Goal: Check status: Check status

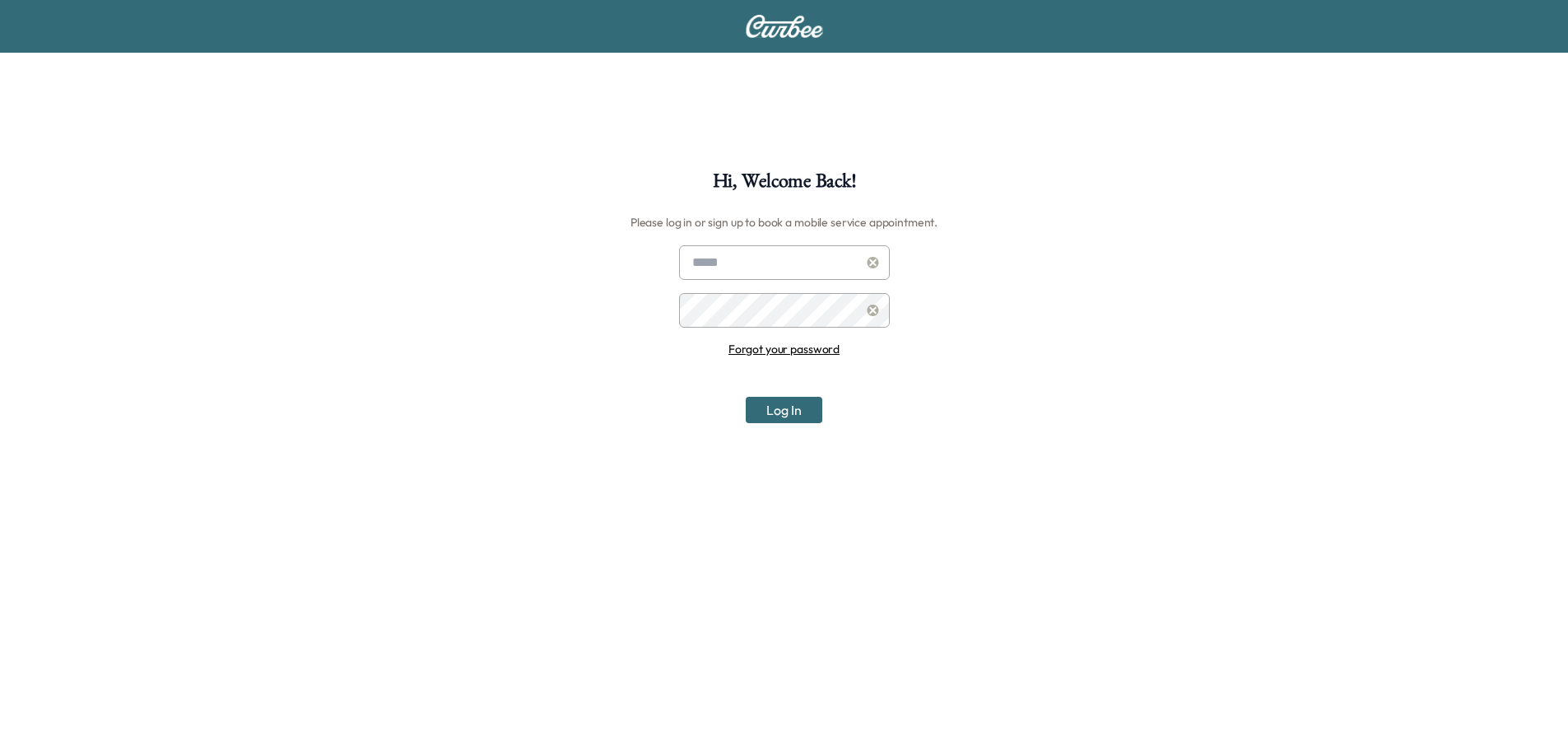
type input "**********"
click at [783, 409] on button "Log In" at bounding box center [784, 410] width 77 height 26
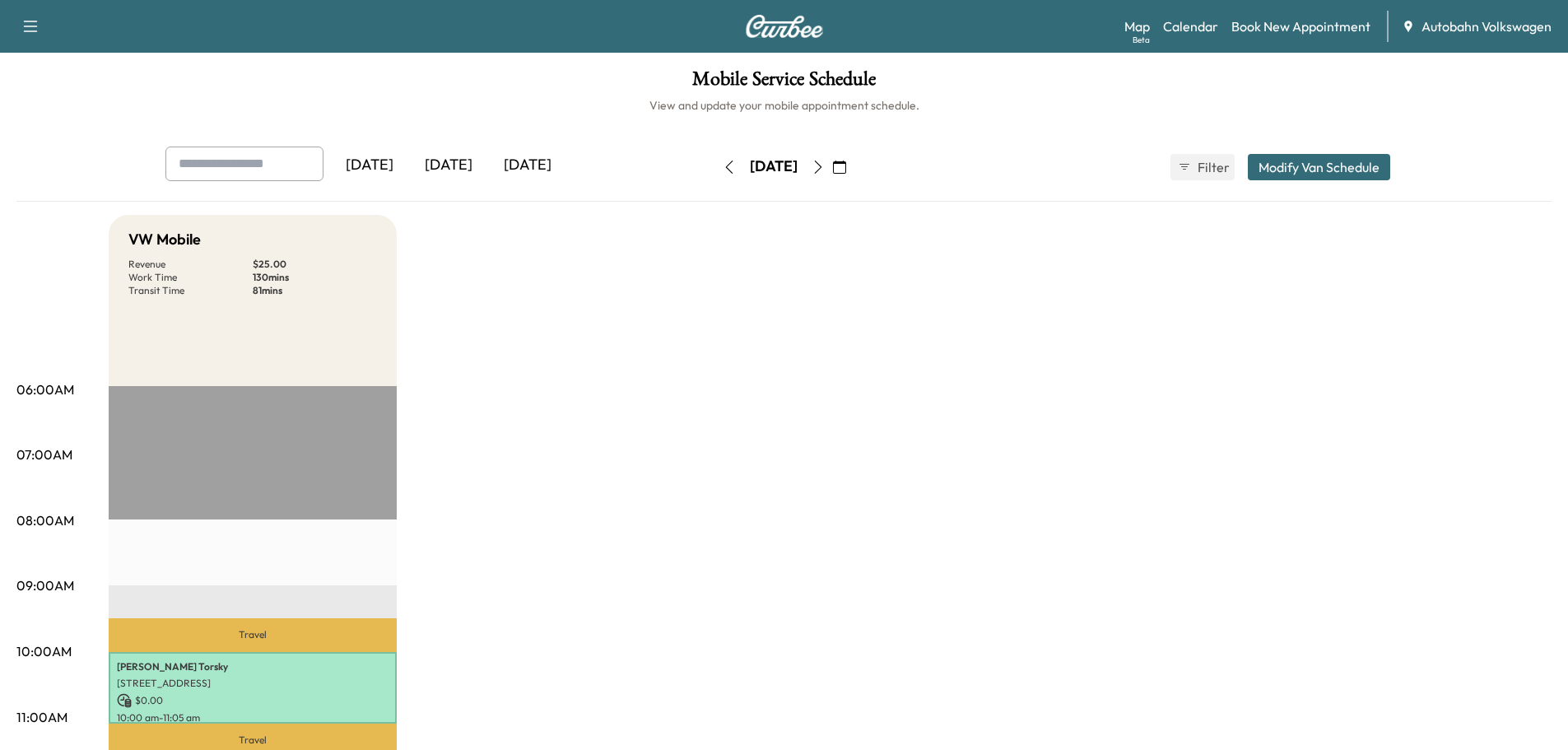
click at [456, 166] on div "[DATE]" at bounding box center [447, 165] width 79 height 38
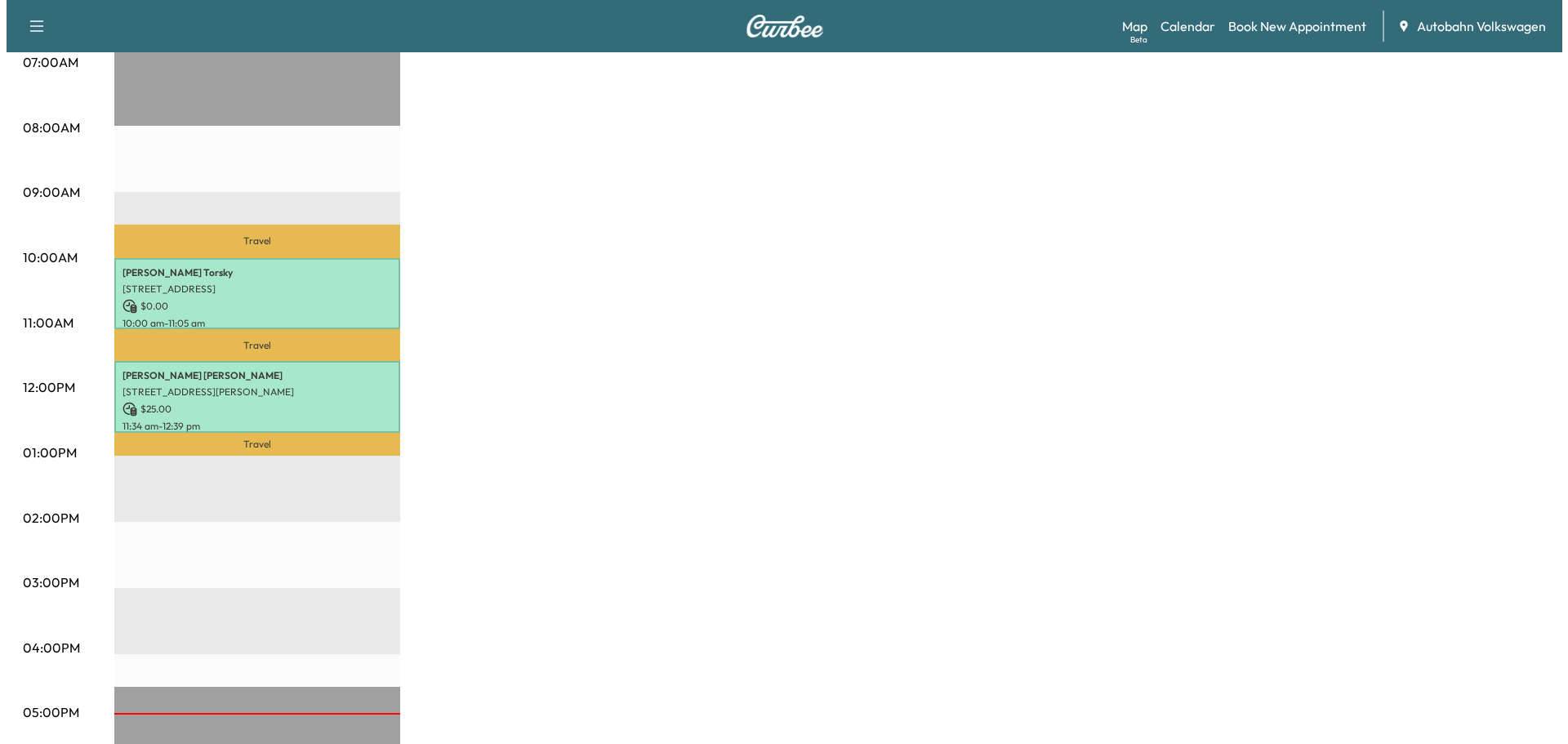
scroll to position [408, 0]
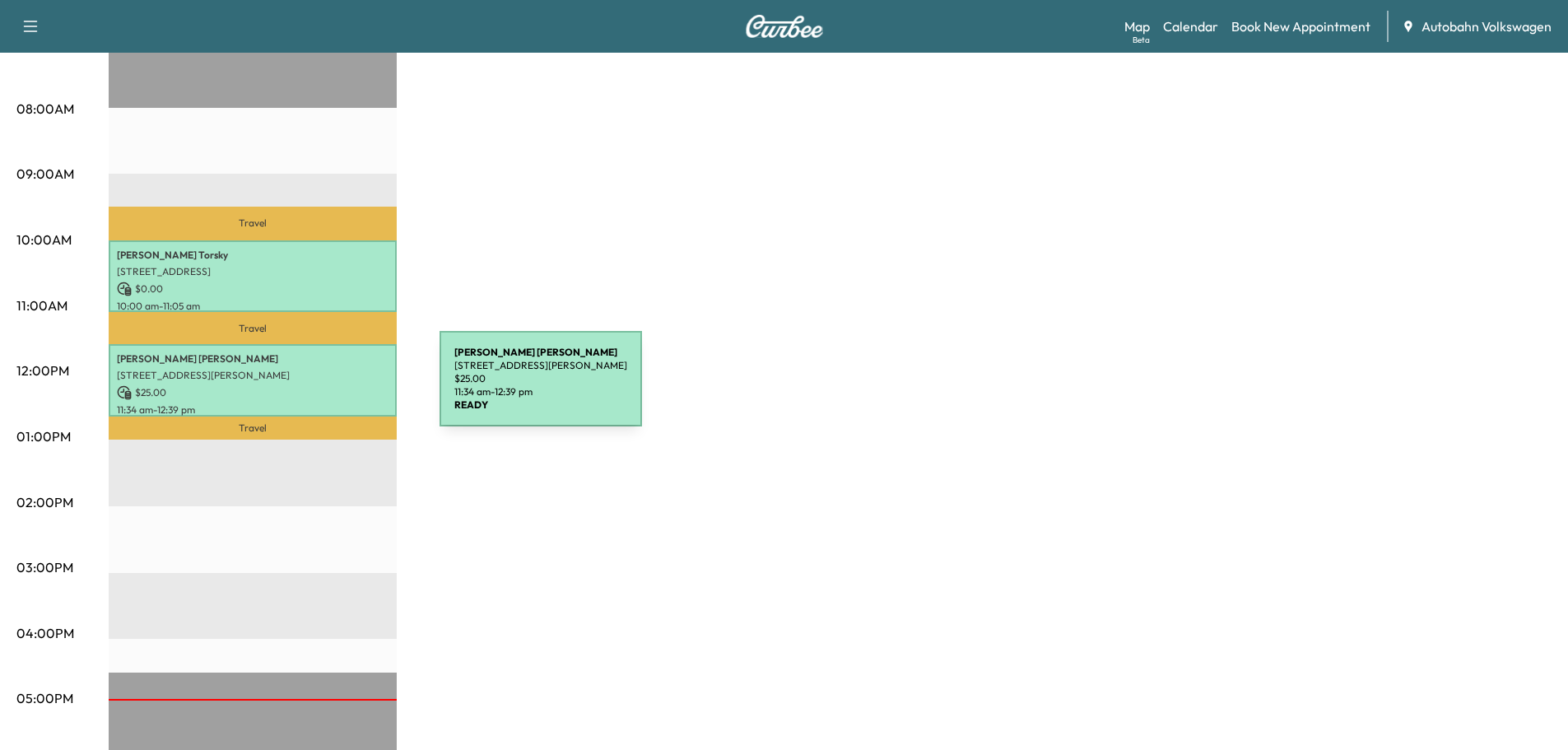
click at [316, 388] on p "$ 25.00" at bounding box center [252, 393] width 272 height 15
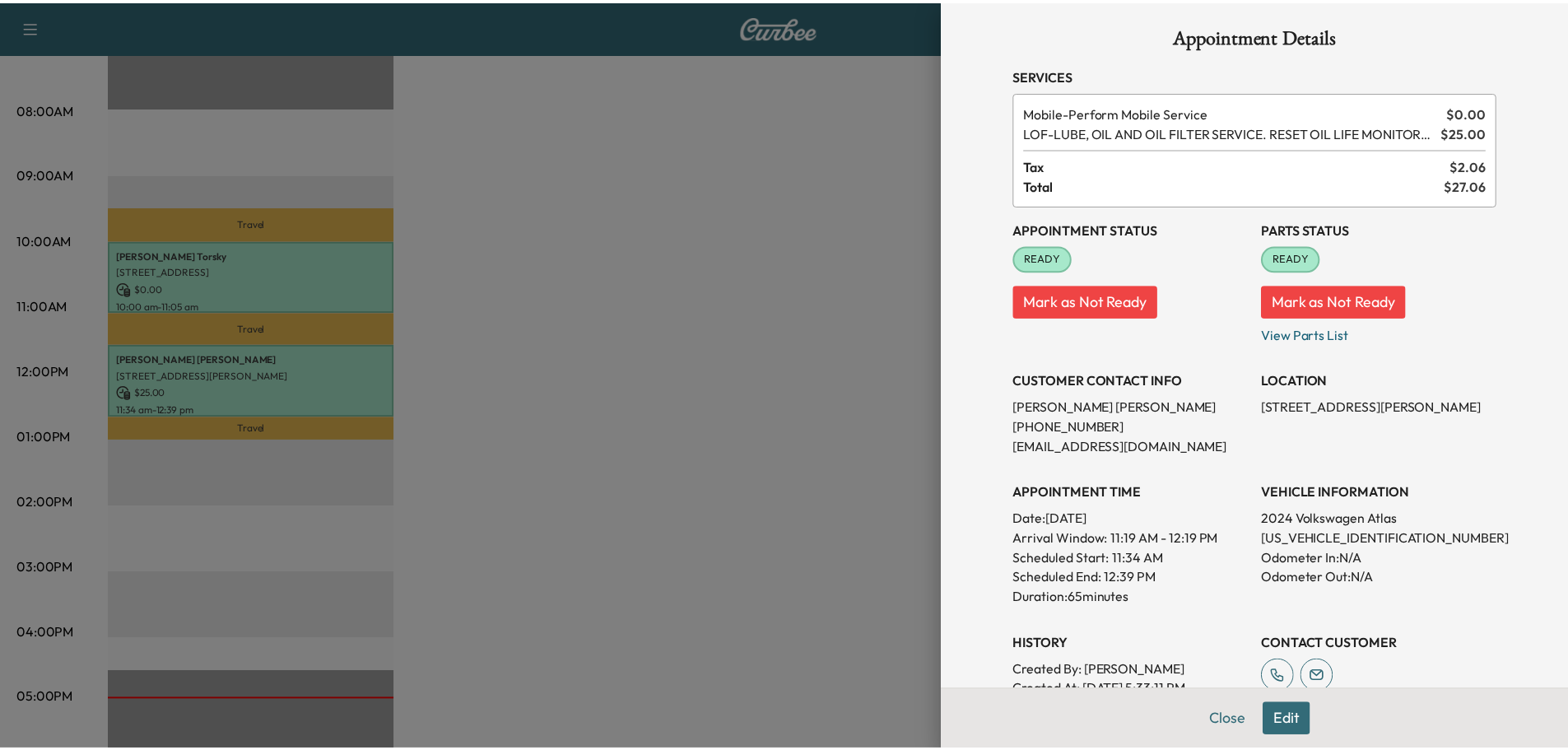
scroll to position [0, 0]
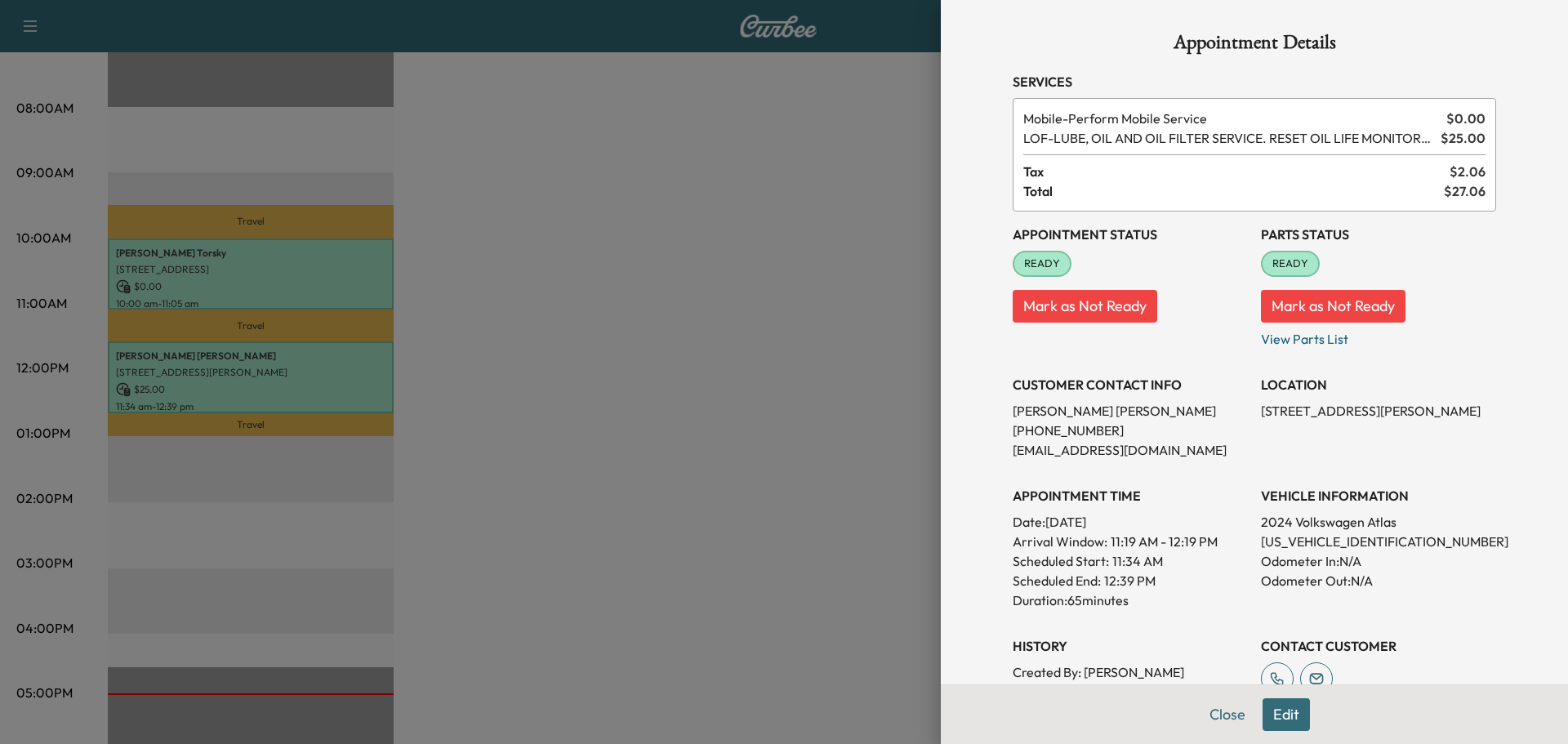
click at [770, 448] on div at bounding box center [784, 372] width 1568 height 744
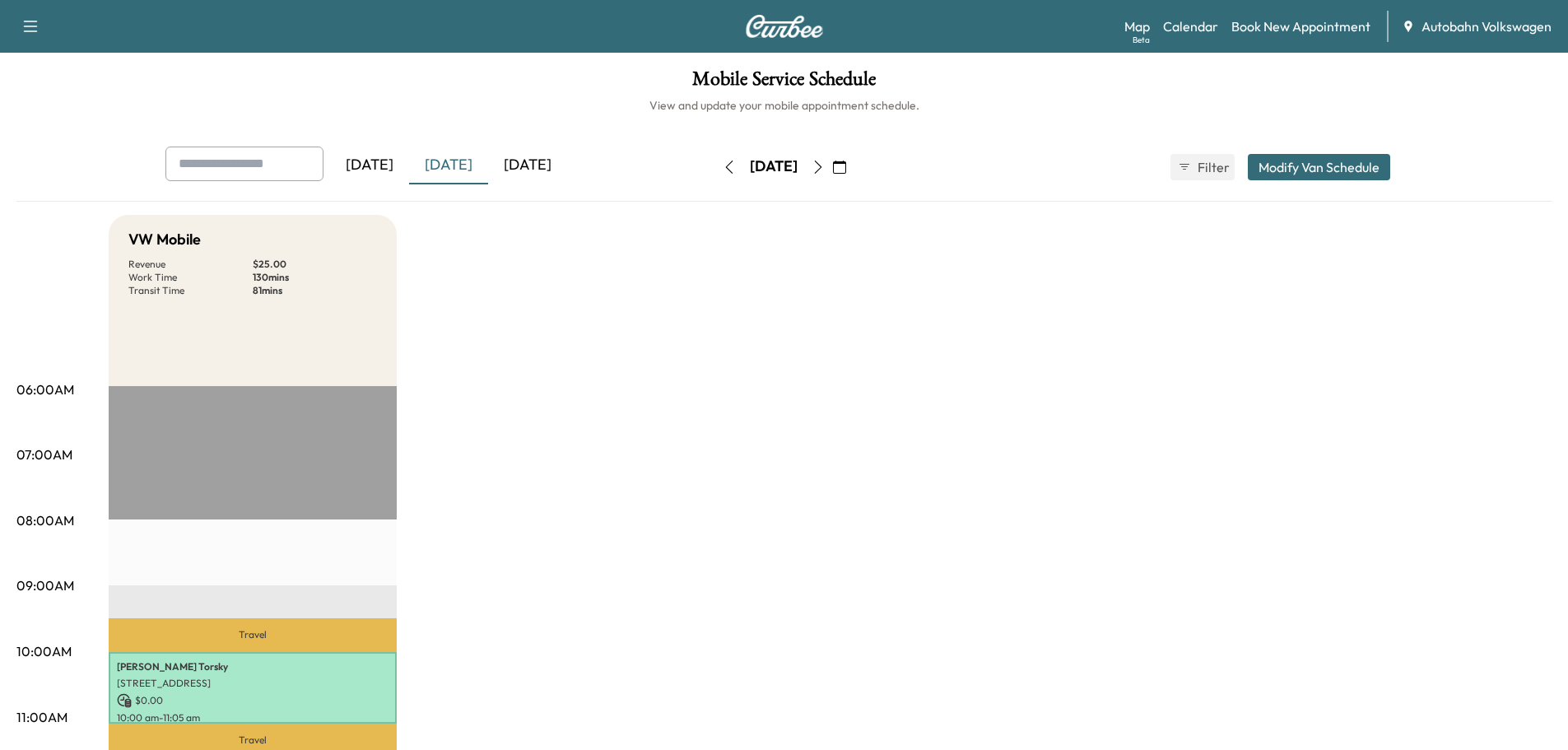
click at [528, 160] on div "[DATE]" at bounding box center [527, 165] width 79 height 38
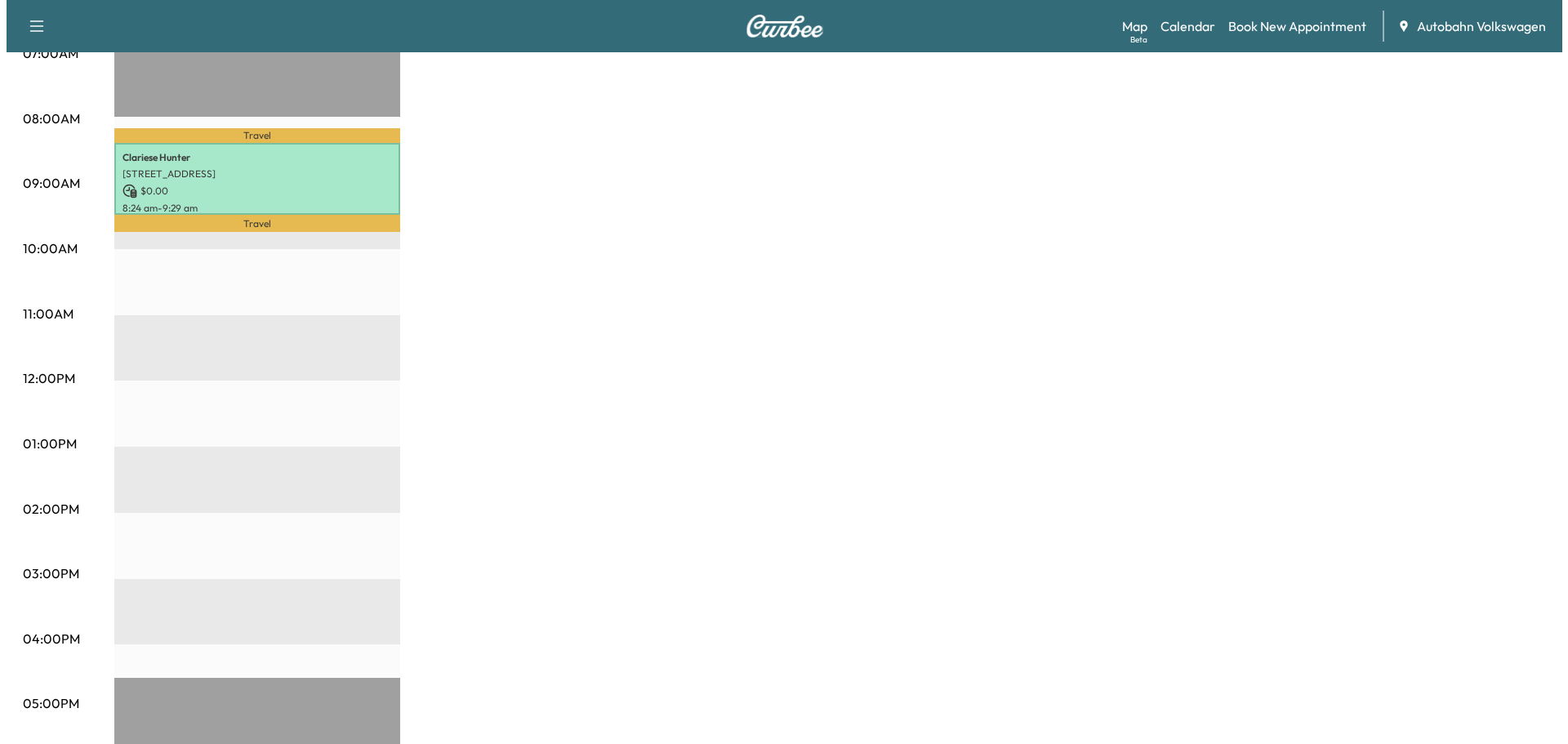
scroll to position [163, 0]
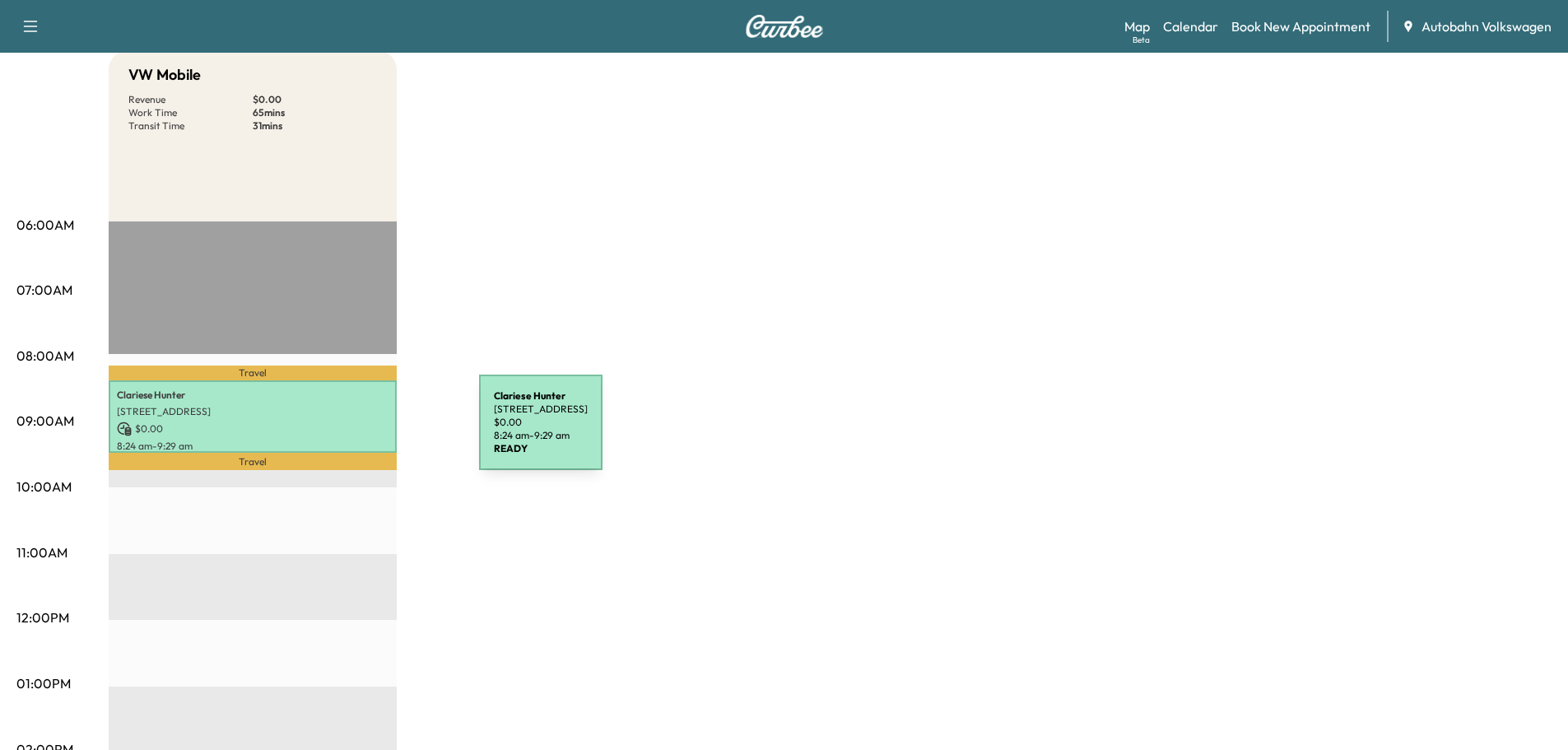
click at [356, 432] on p "$ 0.00" at bounding box center [252, 429] width 272 height 15
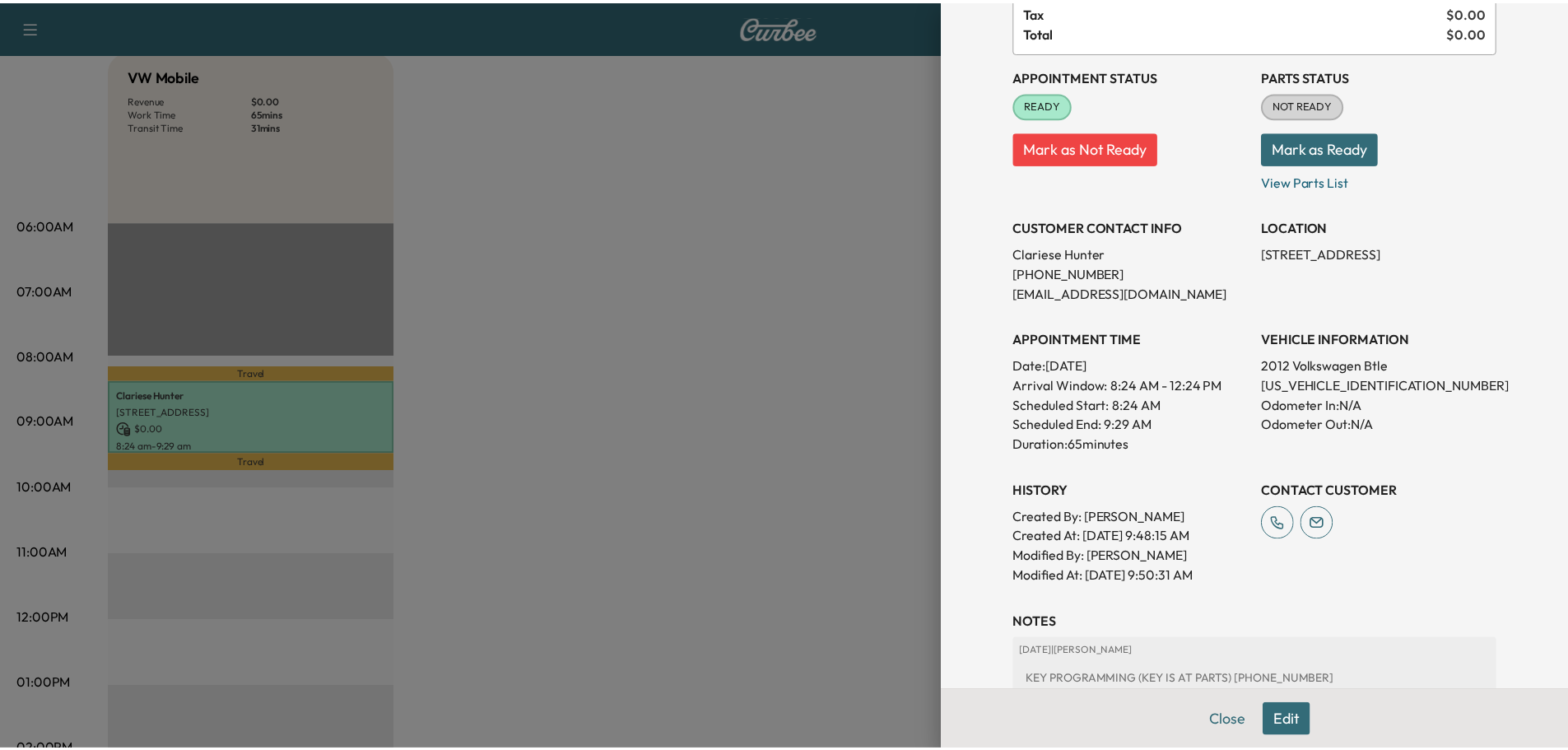
scroll to position [0, 0]
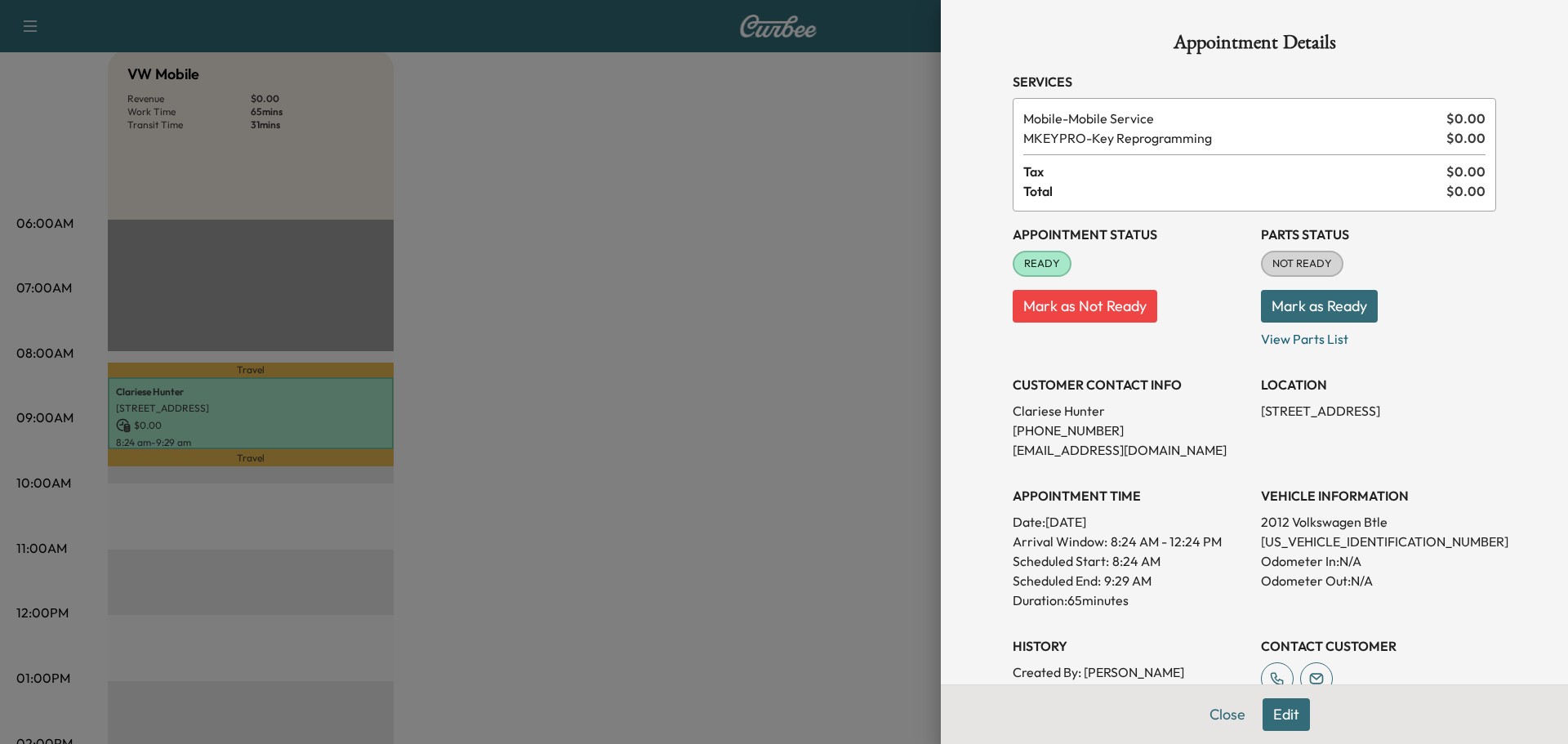
click at [797, 386] on div at bounding box center [784, 372] width 1568 height 744
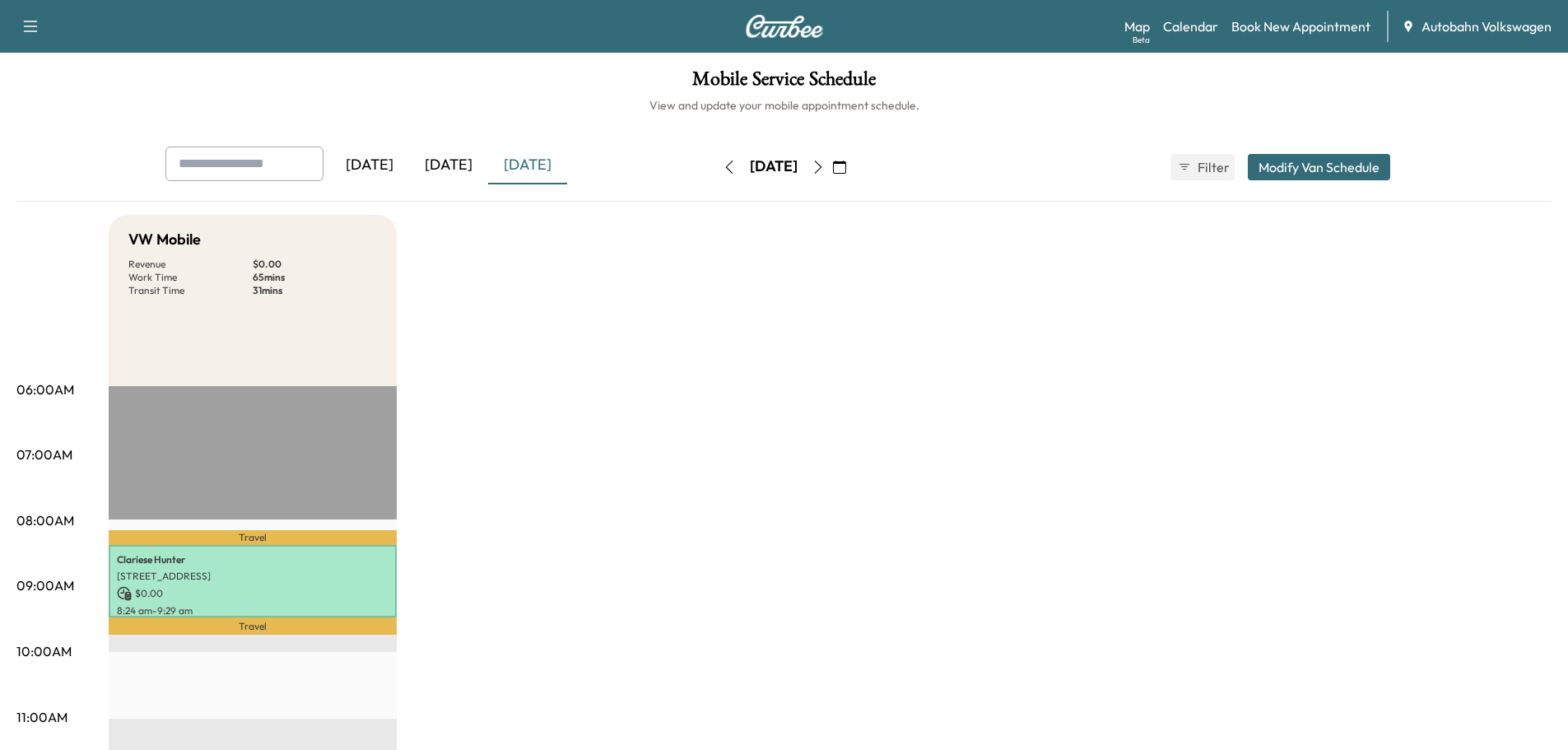
click at [825, 166] on icon "button" at bounding box center [818, 167] width 13 height 13
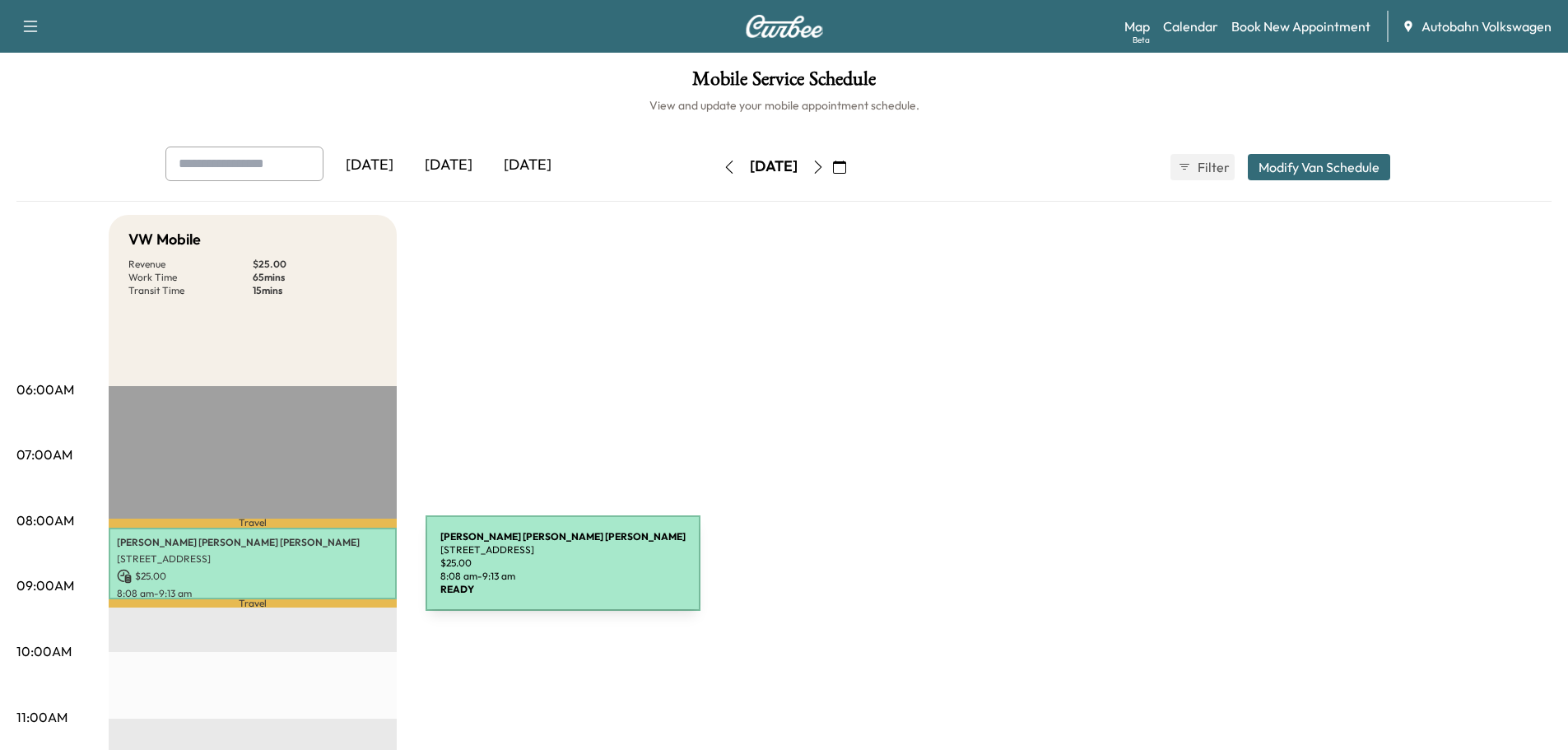
click at [302, 573] on p "$ 25.00" at bounding box center [252, 576] width 272 height 15
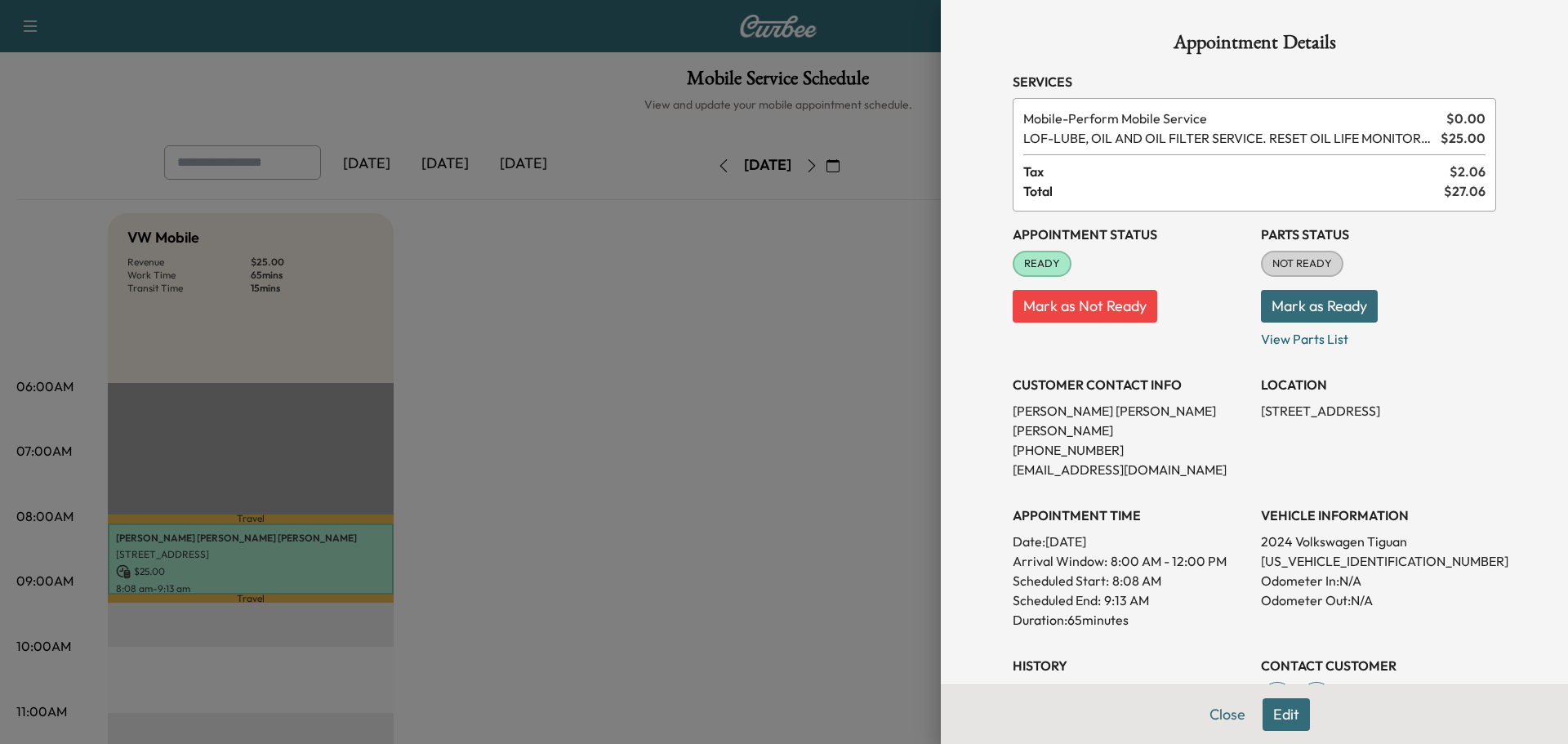
click at [735, 571] on div at bounding box center [784, 372] width 1568 height 744
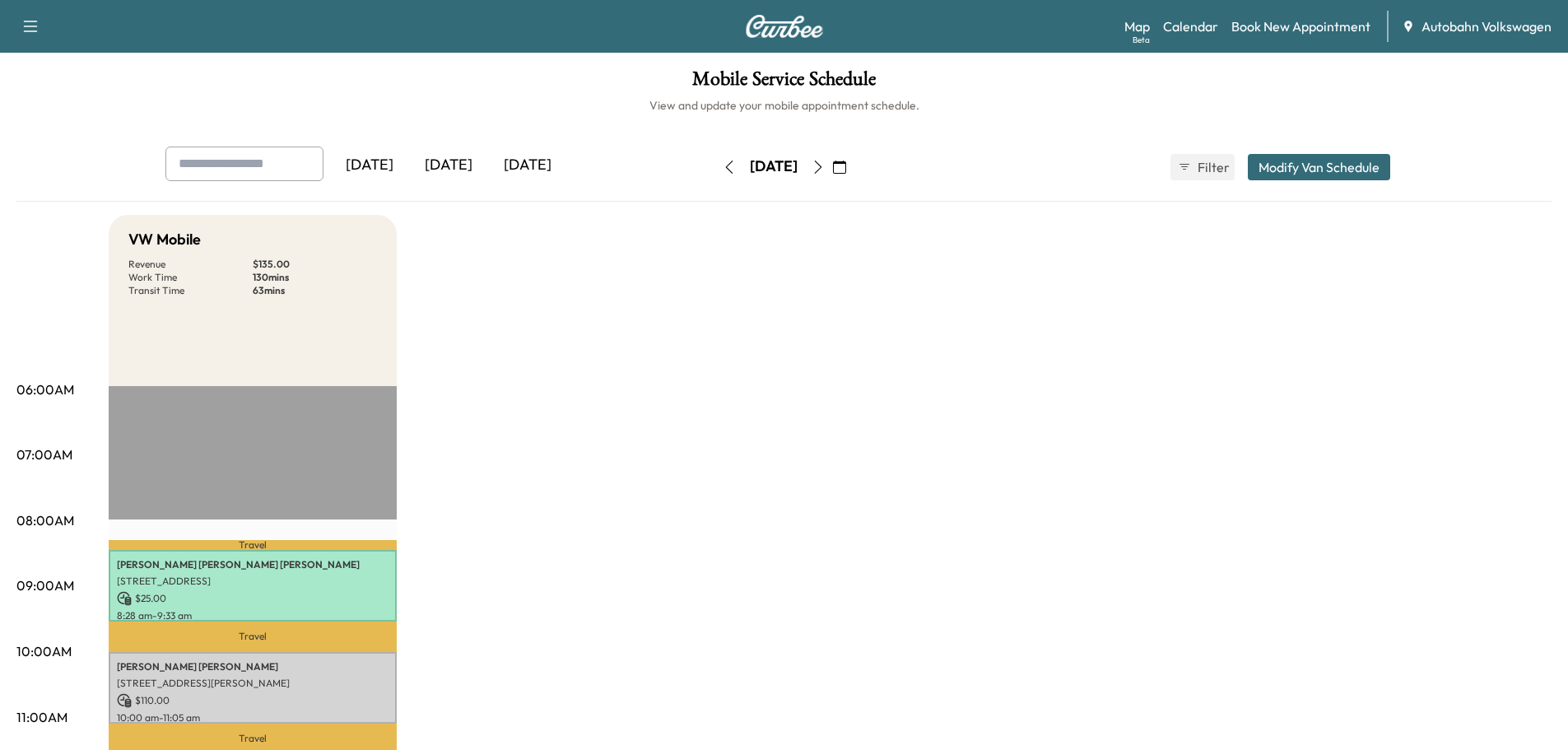
click at [8, 125] on div "Mobile Service Schedule View and update your mobile appointment schedule. [DATE…" at bounding box center [784, 759] width 1568 height 1413
